Goal: Find specific page/section: Find specific page/section

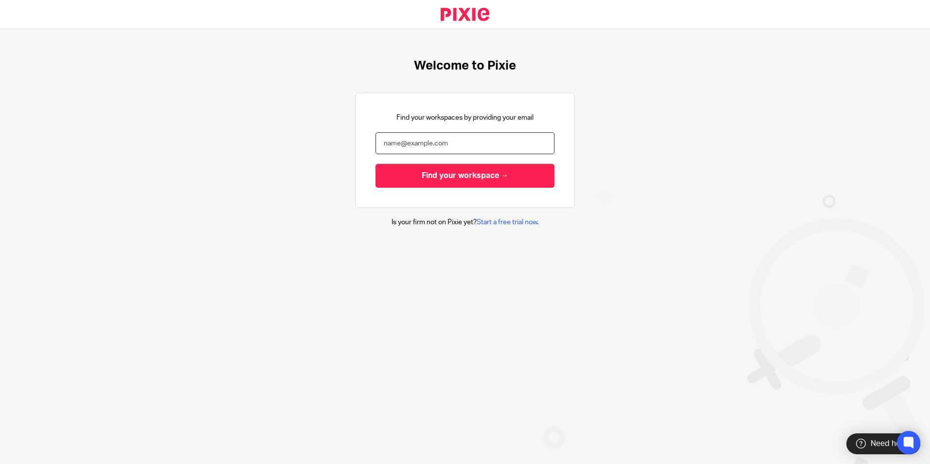
click at [400, 140] on input "email" at bounding box center [464, 143] width 179 height 22
type input "[PERSON_NAME][EMAIL_ADDRESS][PERSON_NAME][DOMAIN_NAME]"
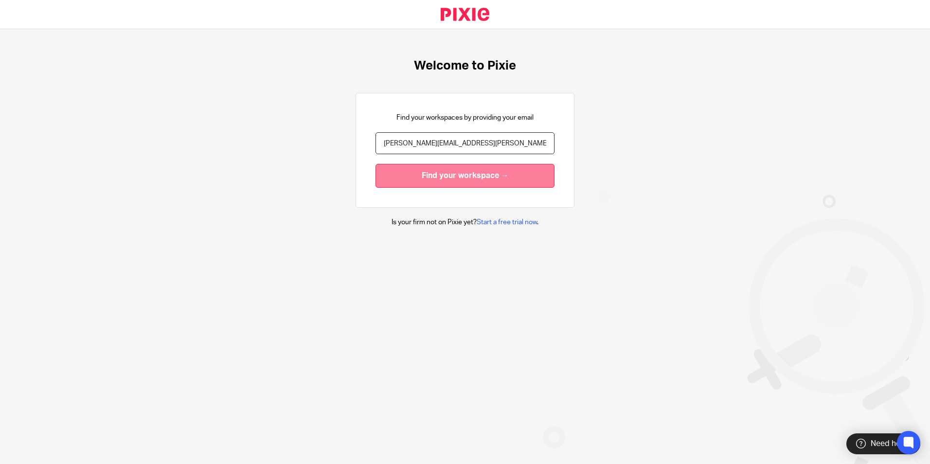
click at [408, 183] on input "Find your workspace →" at bounding box center [464, 176] width 179 height 24
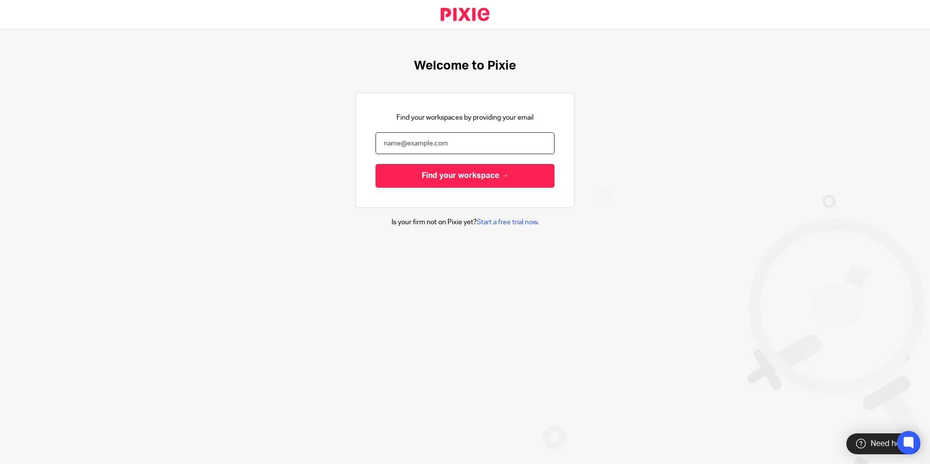
click at [391, 146] on input "email" at bounding box center [464, 143] width 179 height 22
type input "[PERSON_NAME][EMAIL_ADDRESS][PERSON_NAME][DOMAIN_NAME]"
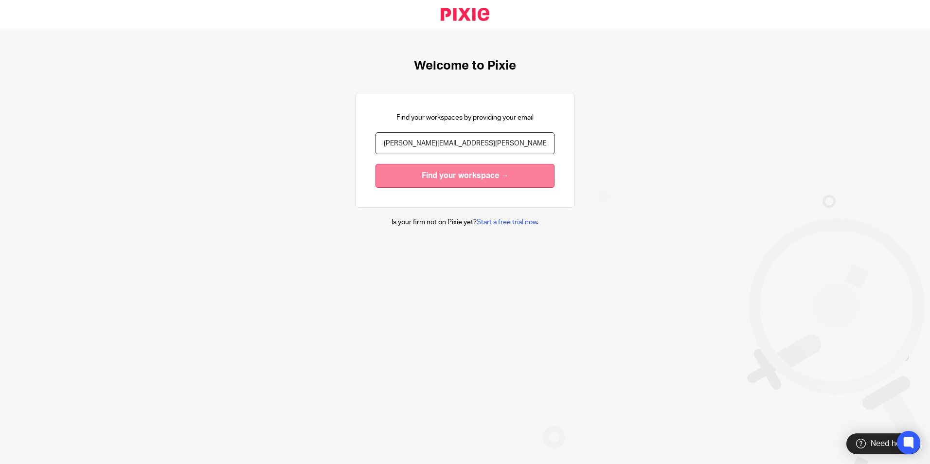
click at [409, 179] on input "Find your workspace →" at bounding box center [464, 176] width 179 height 24
